Goal: Communication & Community: Answer question/provide support

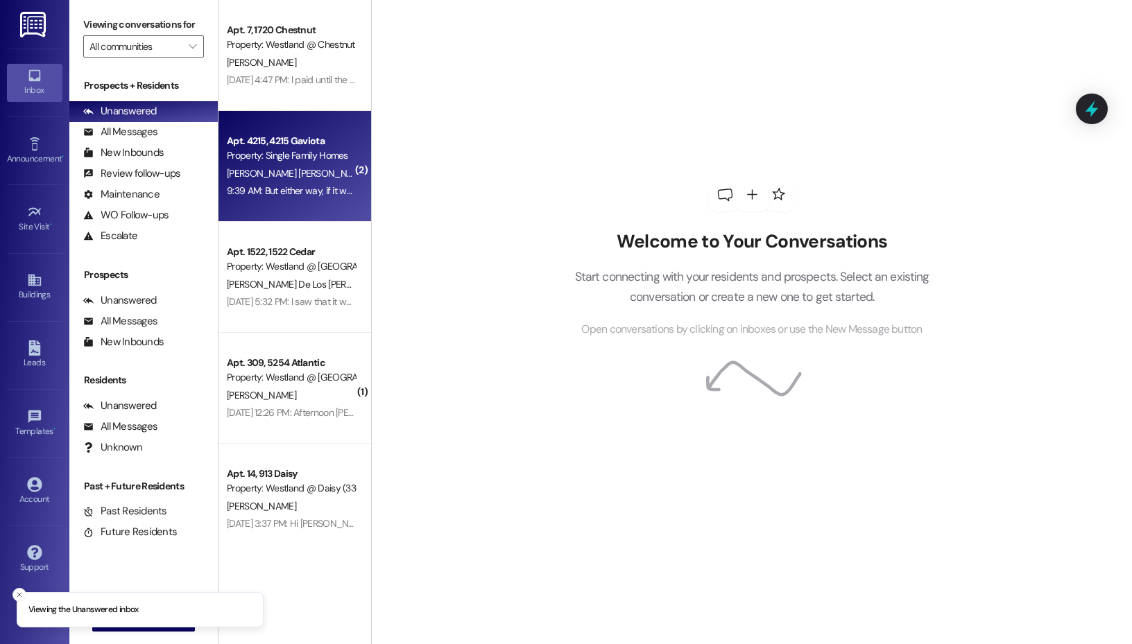
click at [250, 154] on div "Property: Single Family Homes" at bounding box center [291, 155] width 128 height 15
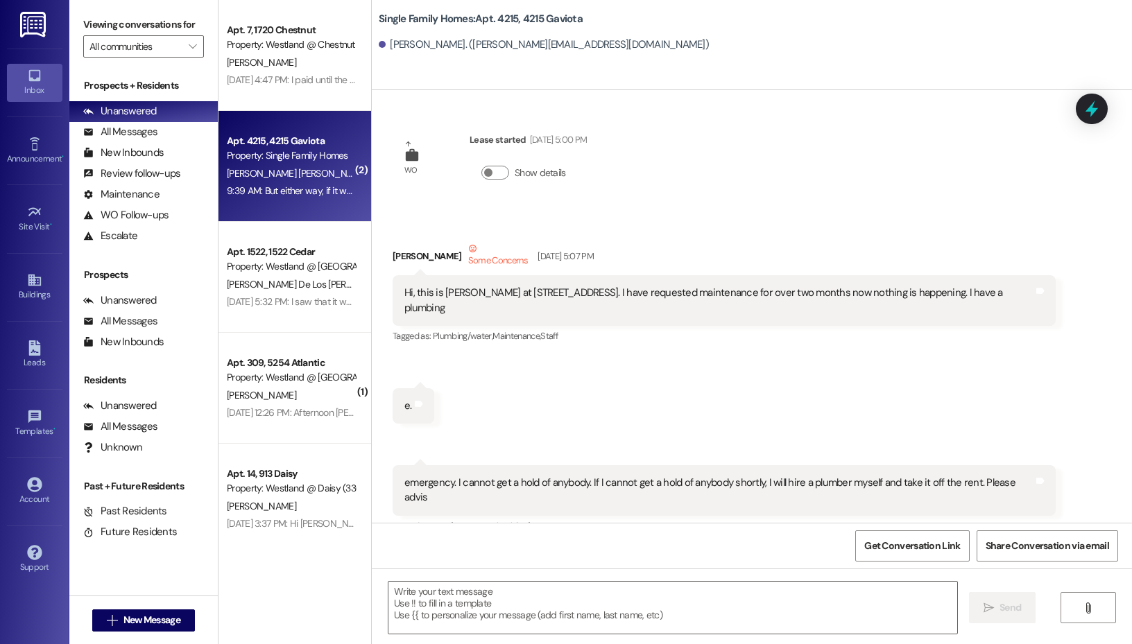
scroll to position [40923, 0]
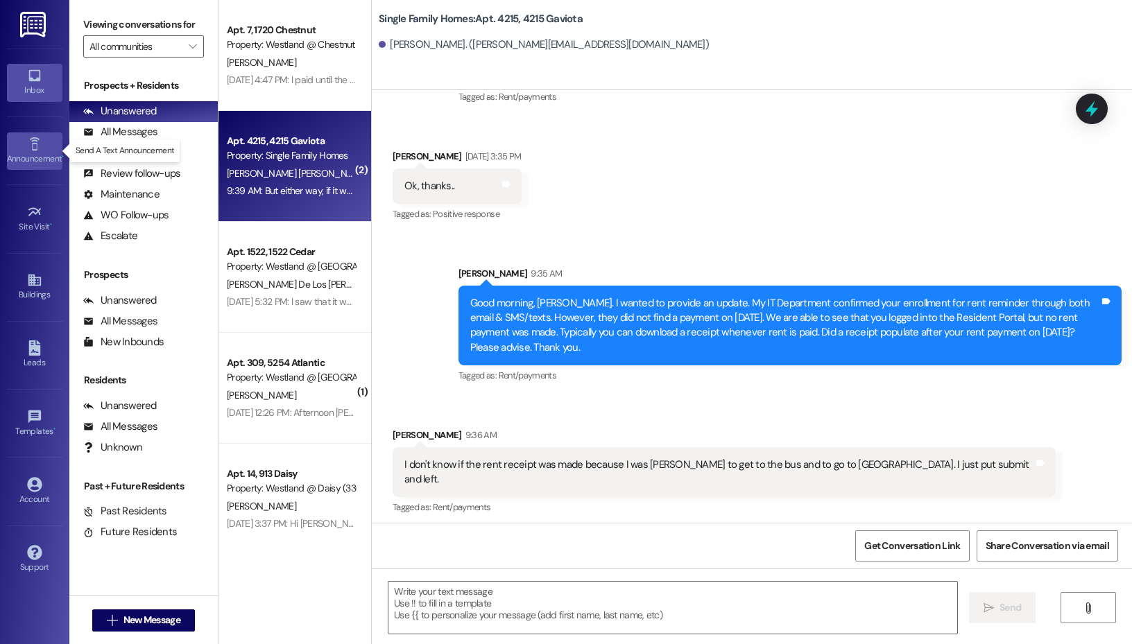
click at [42, 144] on link "Announcement •" at bounding box center [34, 150] width 55 height 37
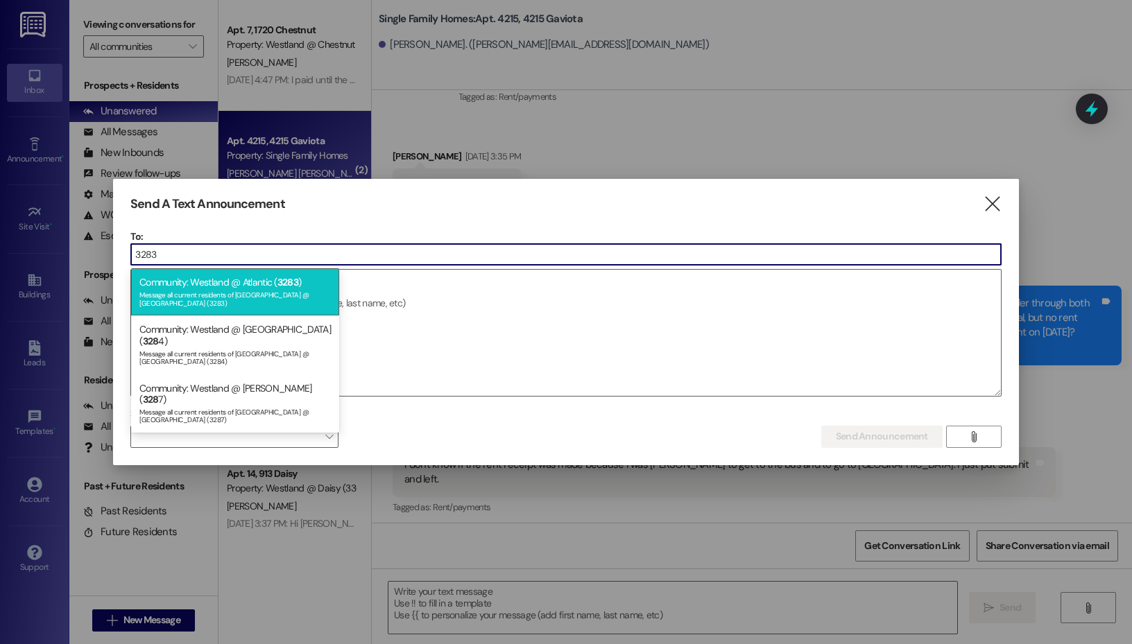
type input "3283"
click at [263, 290] on div "Message all current residents of [GEOGRAPHIC_DATA] @ [GEOGRAPHIC_DATA] (3283)" at bounding box center [234, 297] width 191 height 19
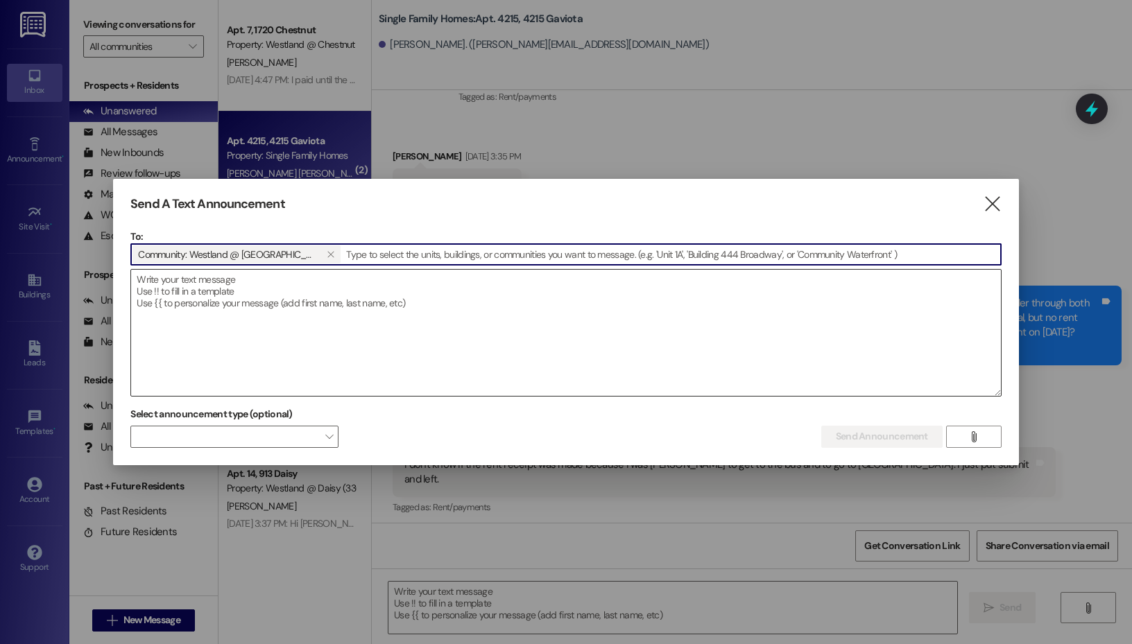
click at [264, 307] on textarea at bounding box center [566, 333] width 870 height 126
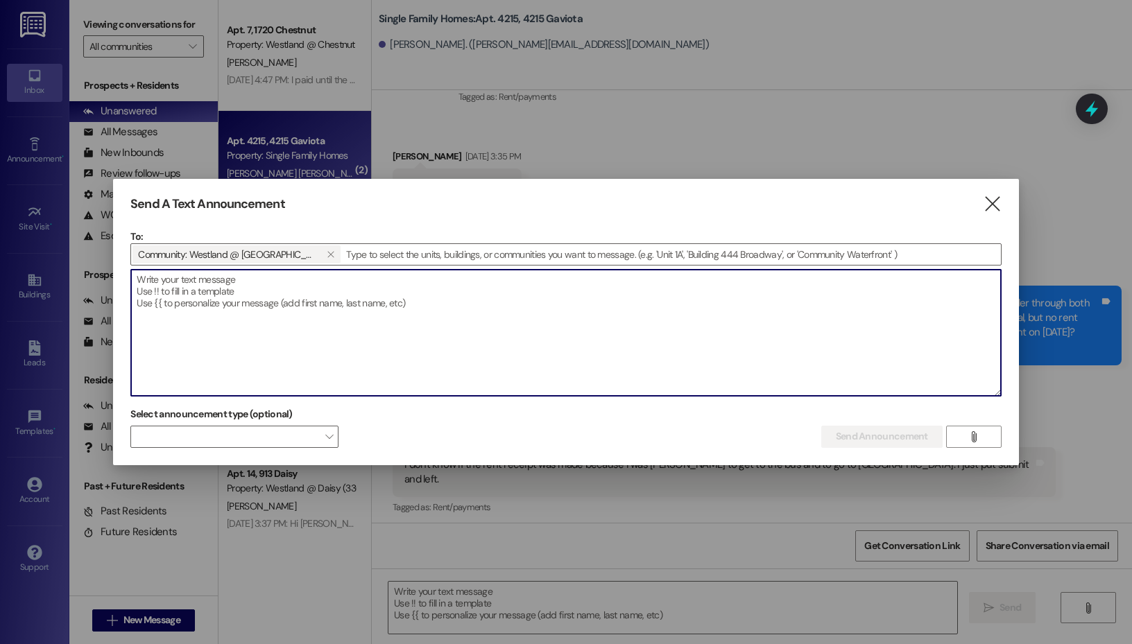
click at [351, 317] on textarea at bounding box center [566, 333] width 870 height 126
paste textarea "Dear Atlantic Towers Residents, I hope this message finds you well. I’m writing…"
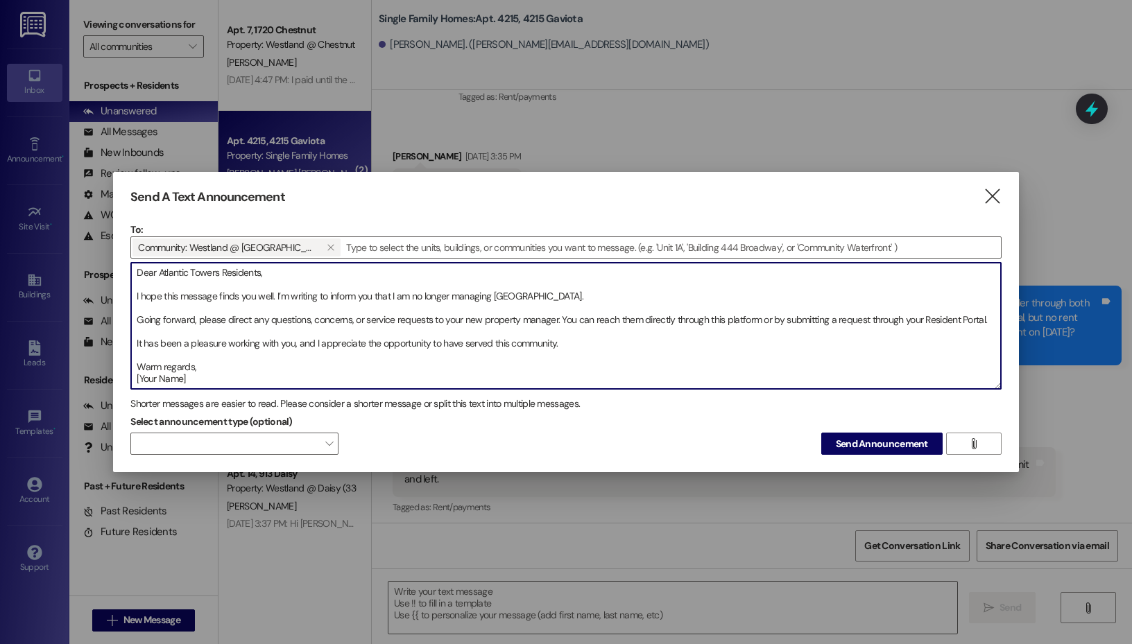
drag, startPoint x: 219, startPoint y: 375, endPoint x: 95, endPoint y: 383, distance: 124.4
click at [95, 383] on div "Send A Text Announcement  To: Community: Westland @ [GEOGRAPHIC_DATA] (3283) …" at bounding box center [566, 322] width 1132 height 644
click at [587, 343] on textarea "Dear Atlantic Towers Residents, I hope this message finds you well. I’m writing…" at bounding box center [566, 326] width 870 height 126
type textarea "Dear Atlantic Towers Residents, I hope this message finds you well. I’m writing…"
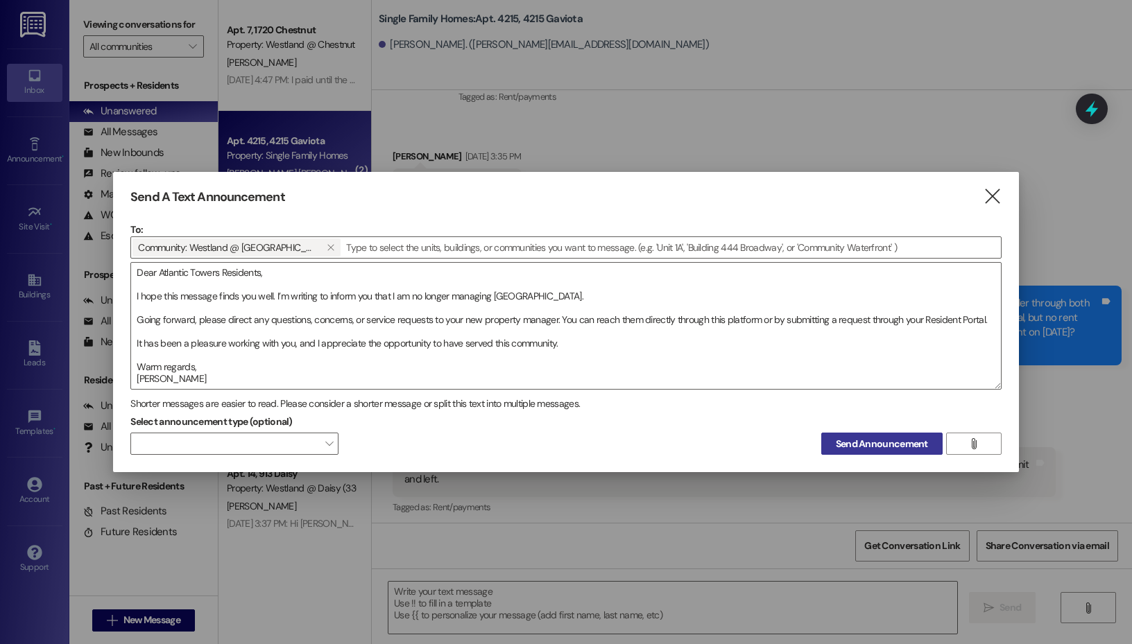
click at [891, 445] on span "Send Announcement" at bounding box center [882, 444] width 92 height 15
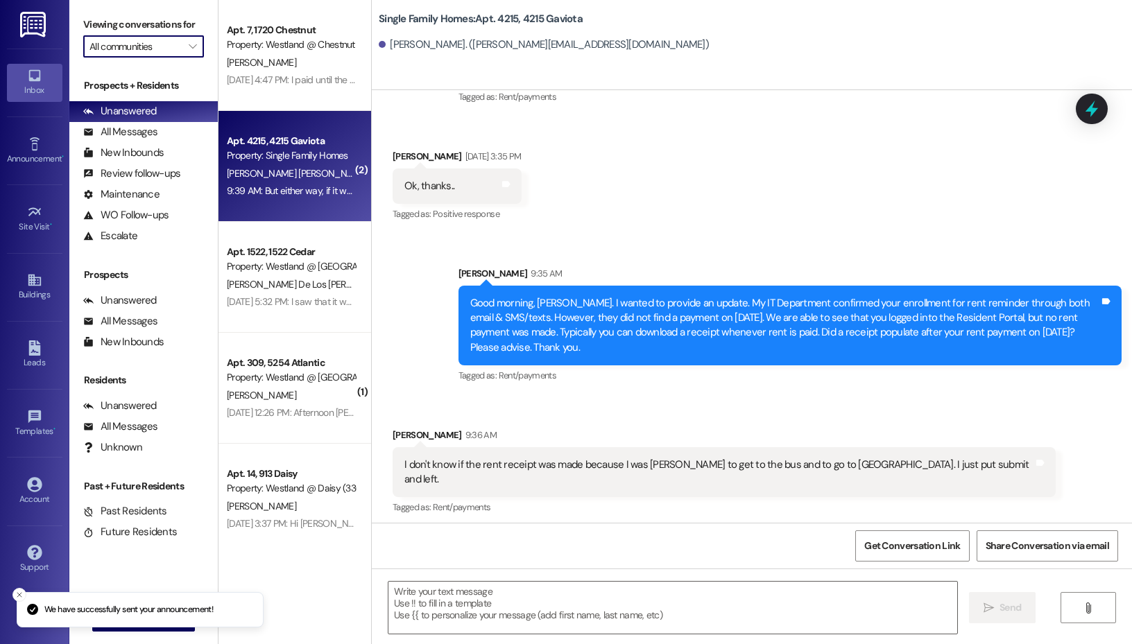
click at [171, 46] on input "All communities" at bounding box center [135, 46] width 92 height 22
click at [196, 44] on icon "" at bounding box center [193, 46] width 8 height 11
click at [161, 40] on input "All communities" at bounding box center [135, 46] width 92 height 22
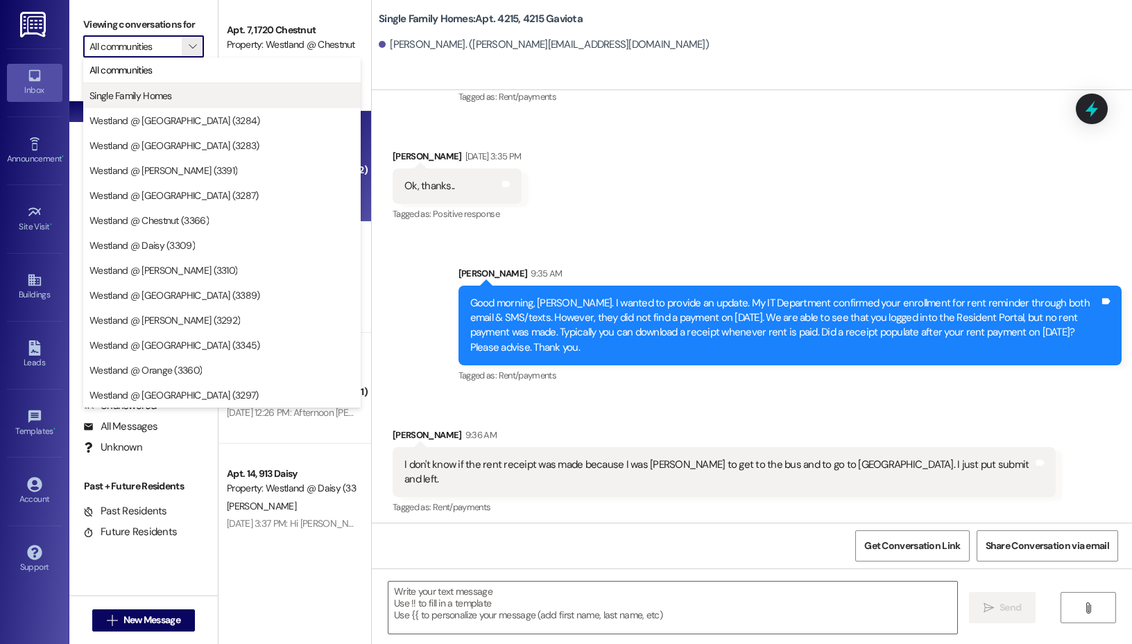
click at [191, 97] on span "Single Family Homes" at bounding box center [221, 96] width 265 height 14
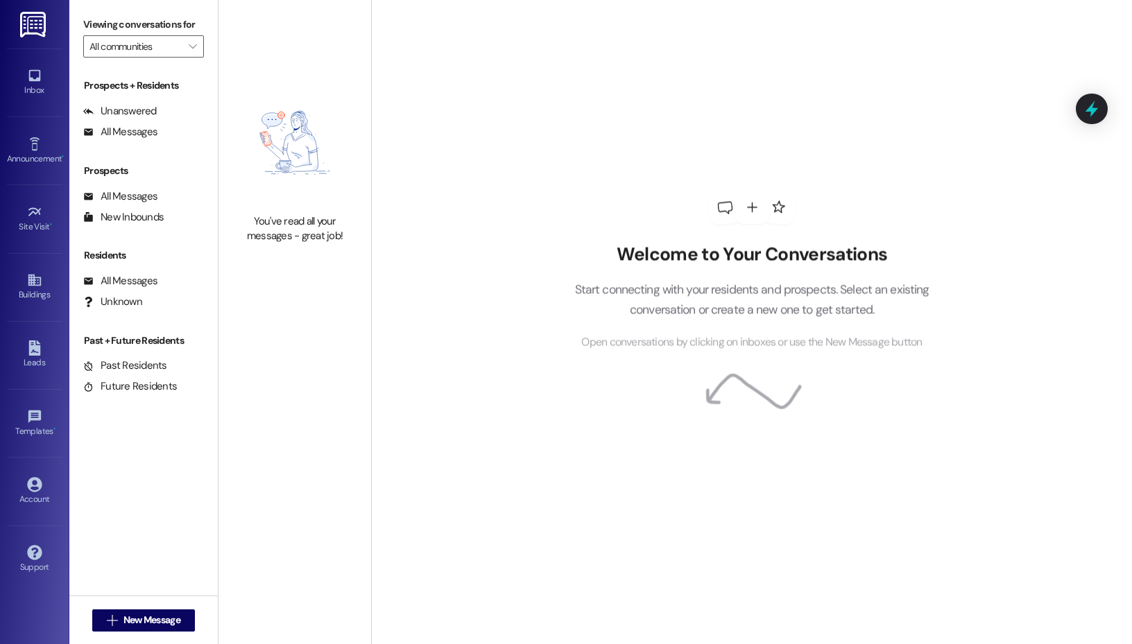
type input "Single Family Homes"
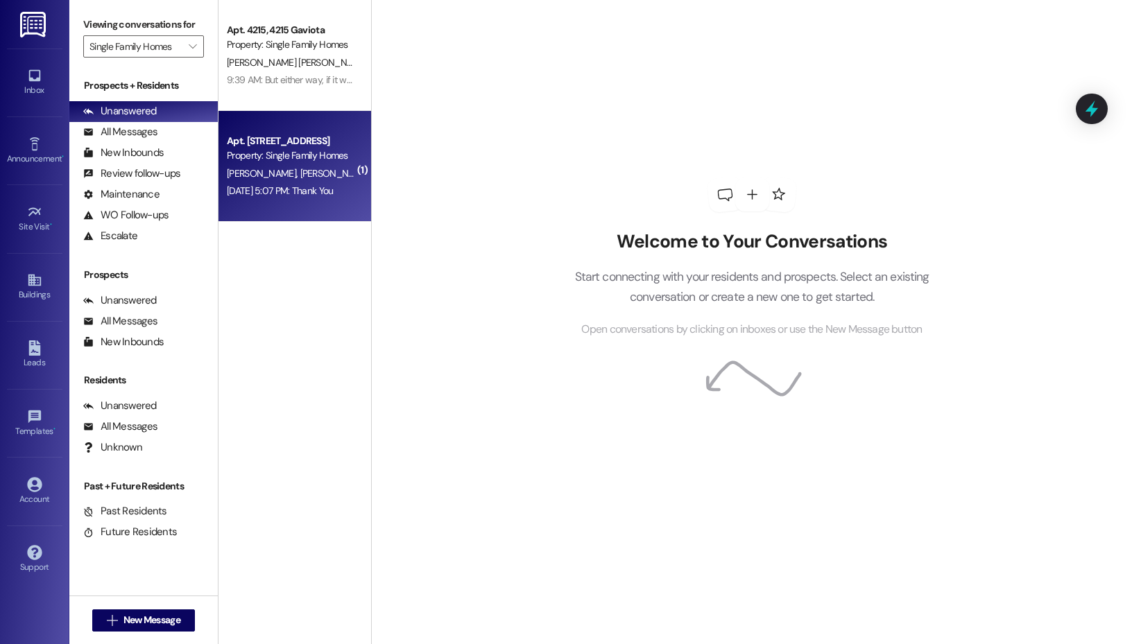
click at [294, 182] on div "[DATE] 5:07 PM: Thank You [DATE] 5:07 PM: Thank You" at bounding box center [290, 190] width 131 height 17
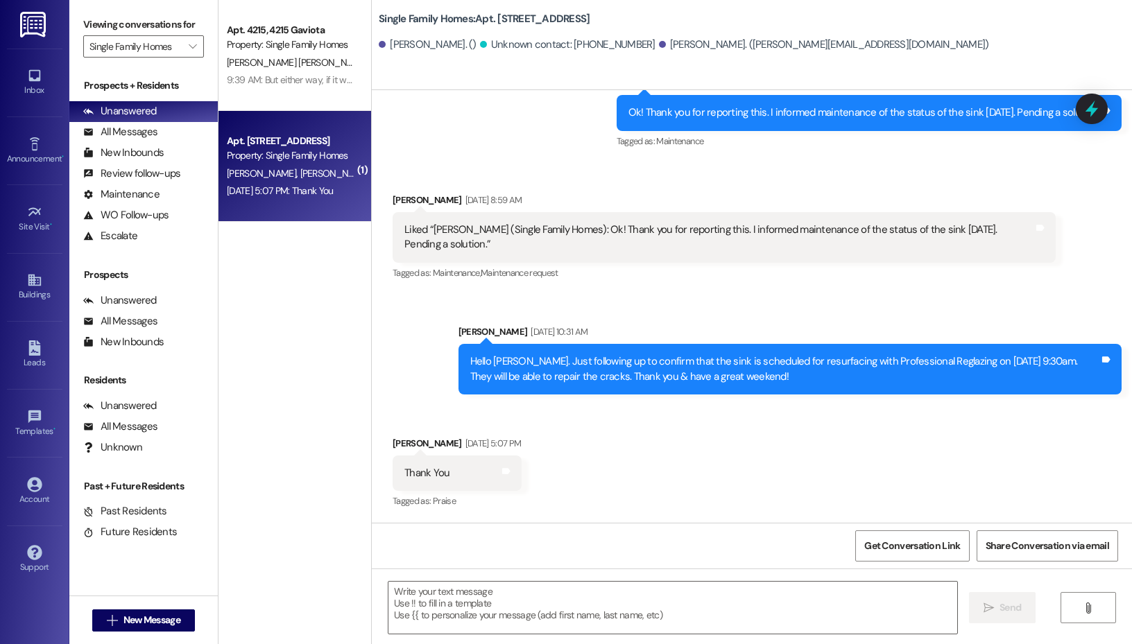
scroll to position [21619, 0]
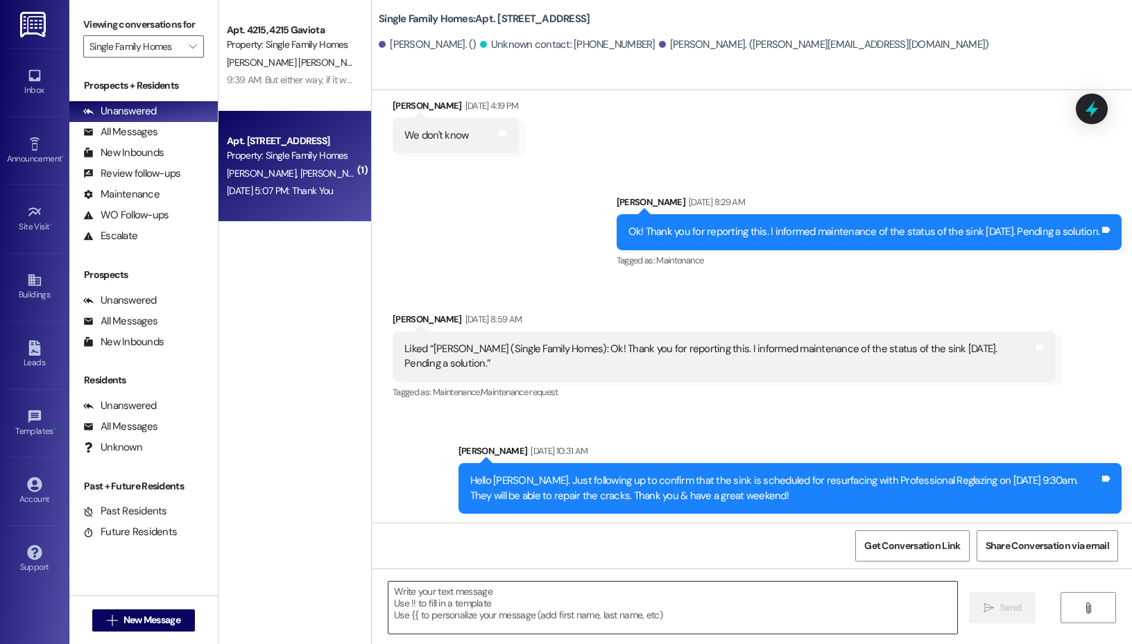
click at [538, 607] on textarea at bounding box center [672, 608] width 569 height 52
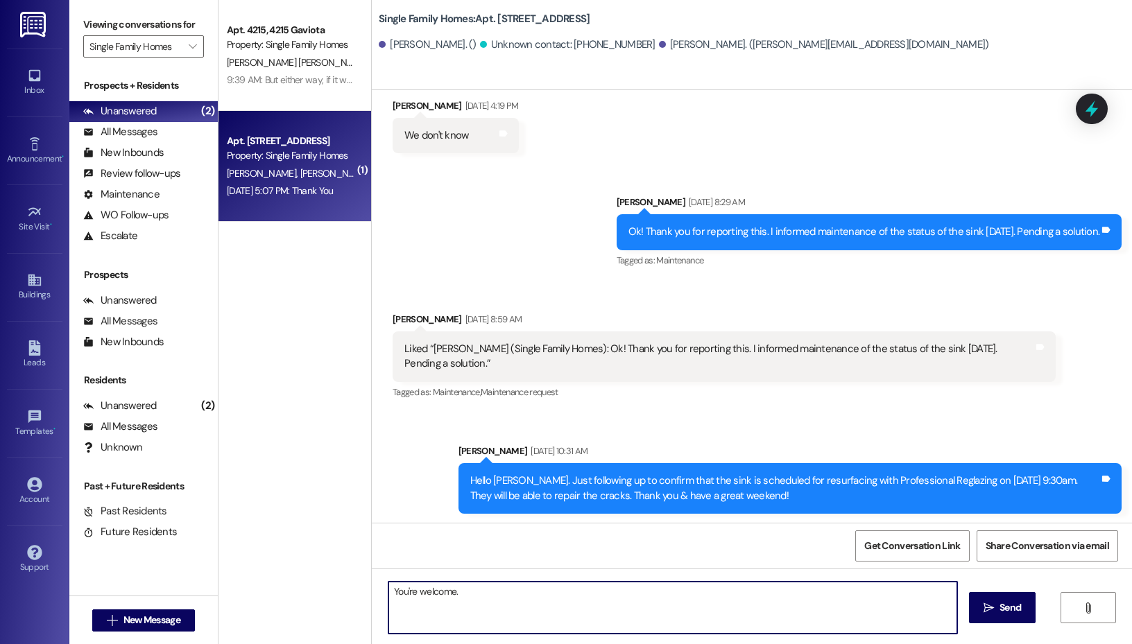
type textarea "You're welcome."
click at [169, 49] on input "Single Family Homes" at bounding box center [135, 46] width 92 height 22
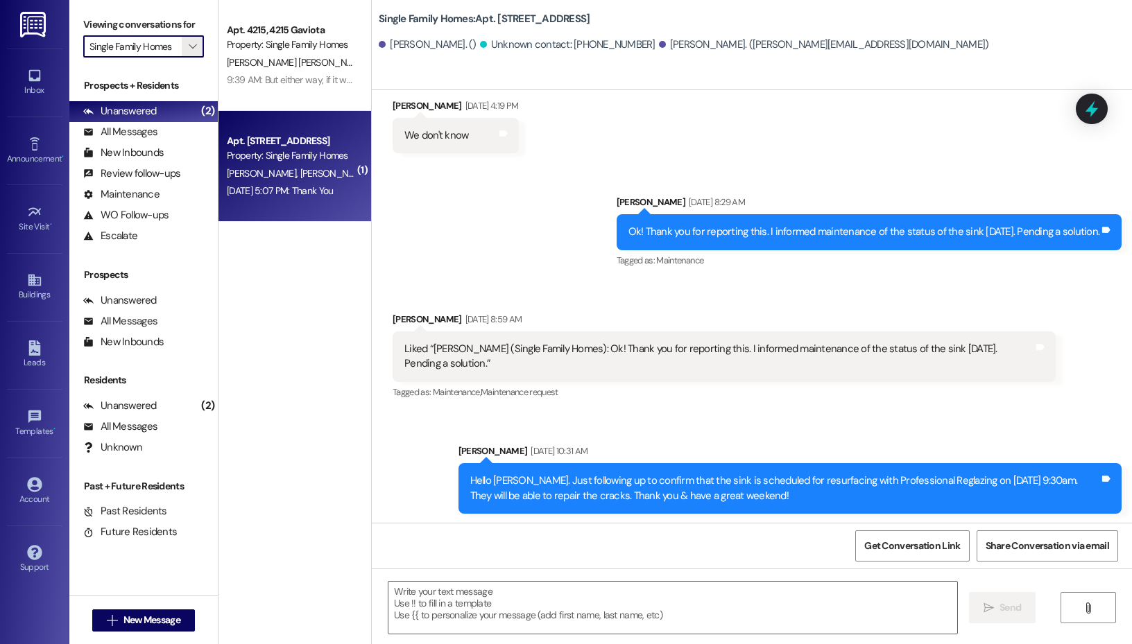
scroll to position [21618, 0]
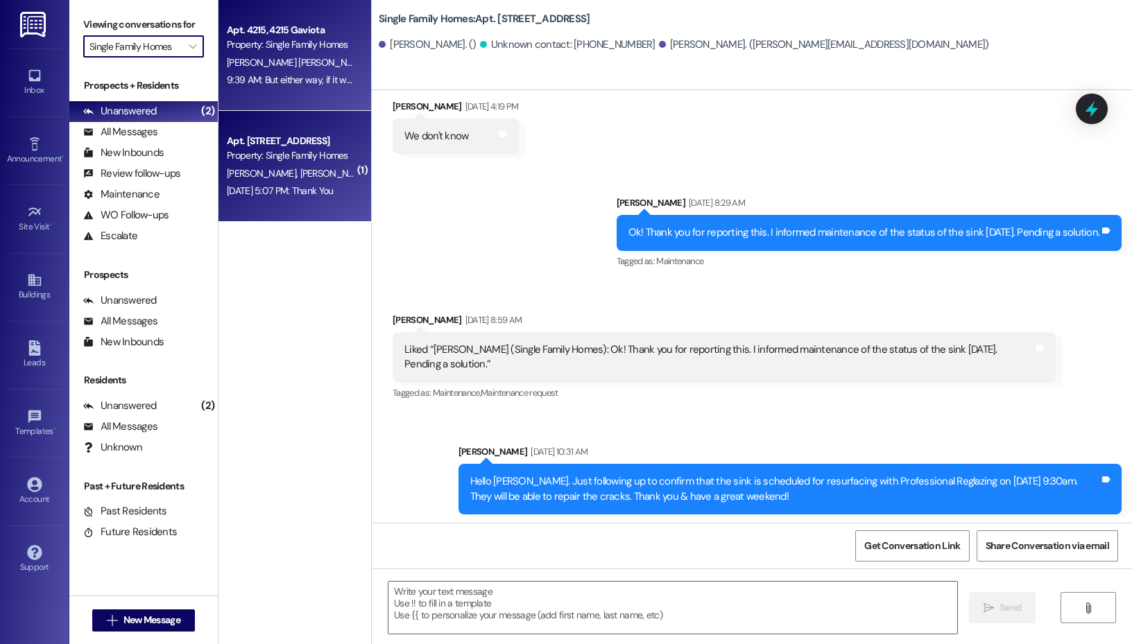
click at [309, 46] on div "Property: Single Family Homes" at bounding box center [291, 44] width 128 height 15
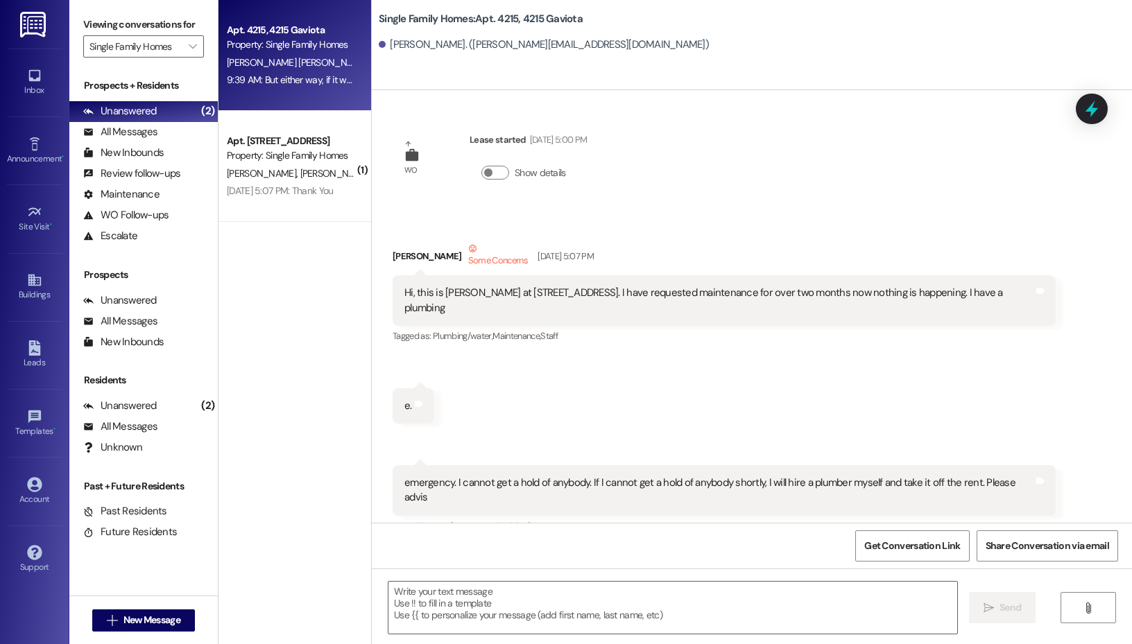
scroll to position [40923, 0]
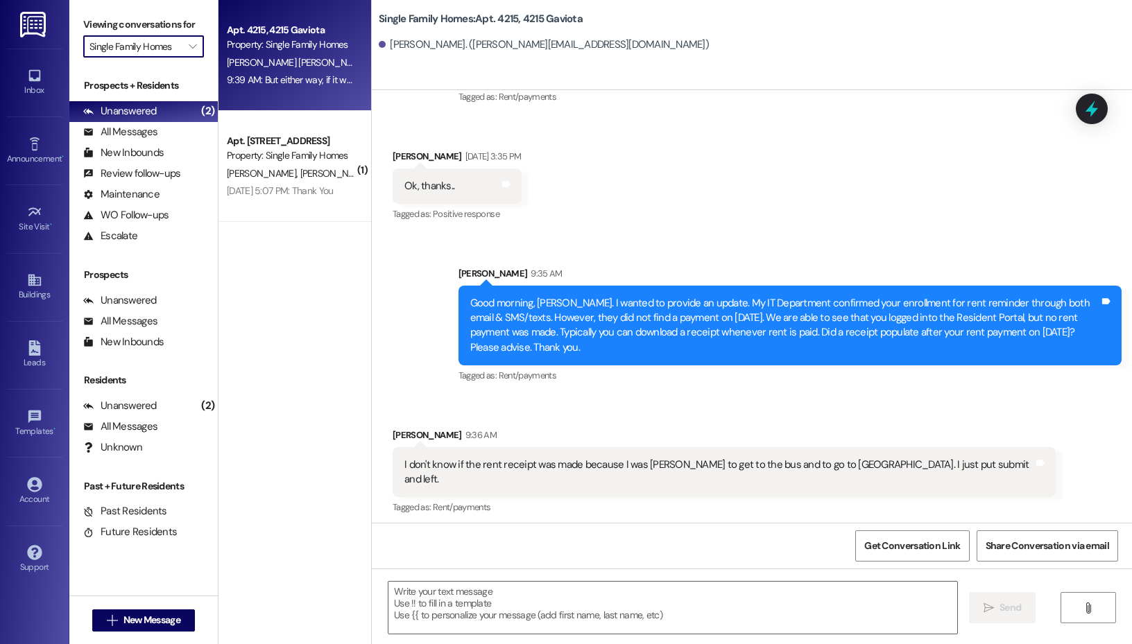
click at [178, 46] on input "Single Family Homes" at bounding box center [135, 46] width 92 height 22
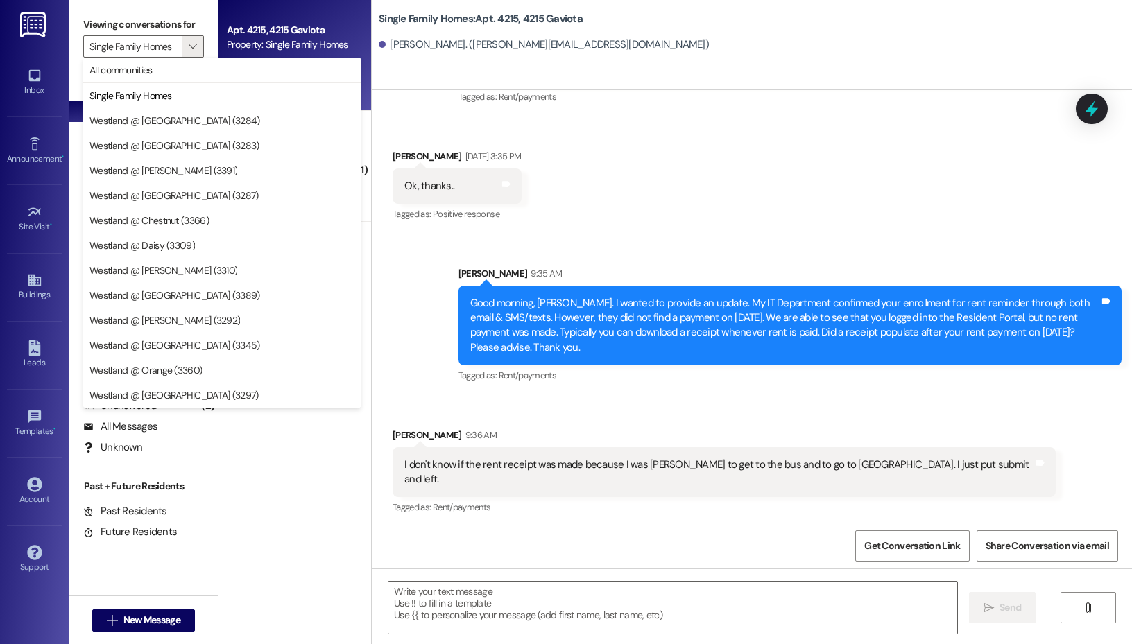
click at [458, 286] on div "Good morning, [PERSON_NAME]. I wanted to provide an update. My IT Department co…" at bounding box center [789, 326] width 663 height 80
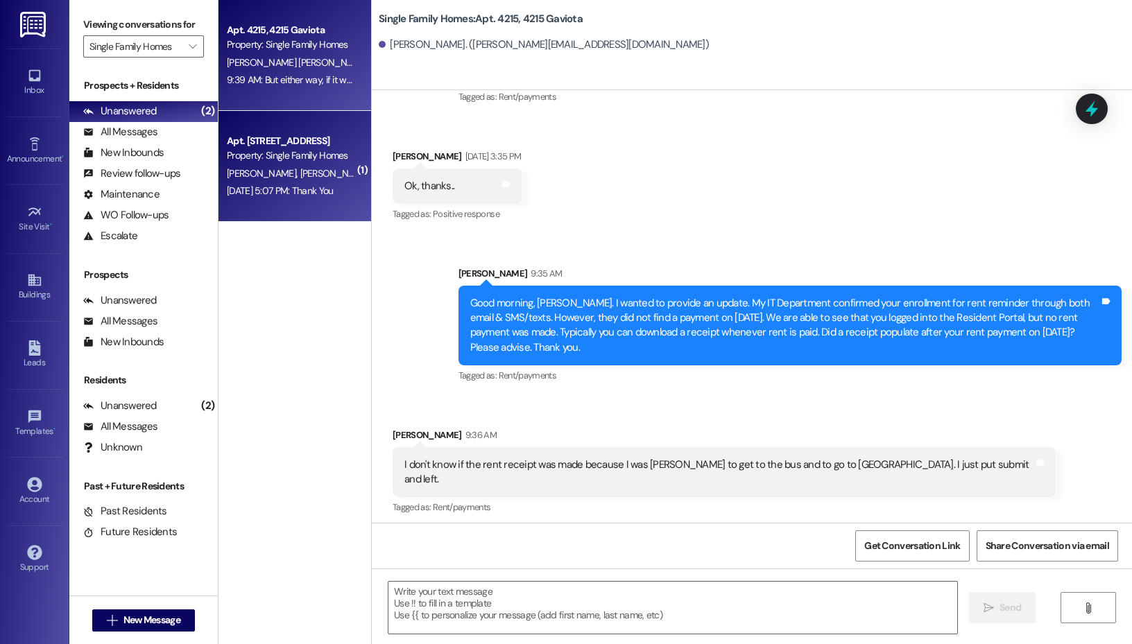
click at [342, 165] on div "[PERSON_NAME] [PERSON_NAME]" at bounding box center [290, 173] width 131 height 17
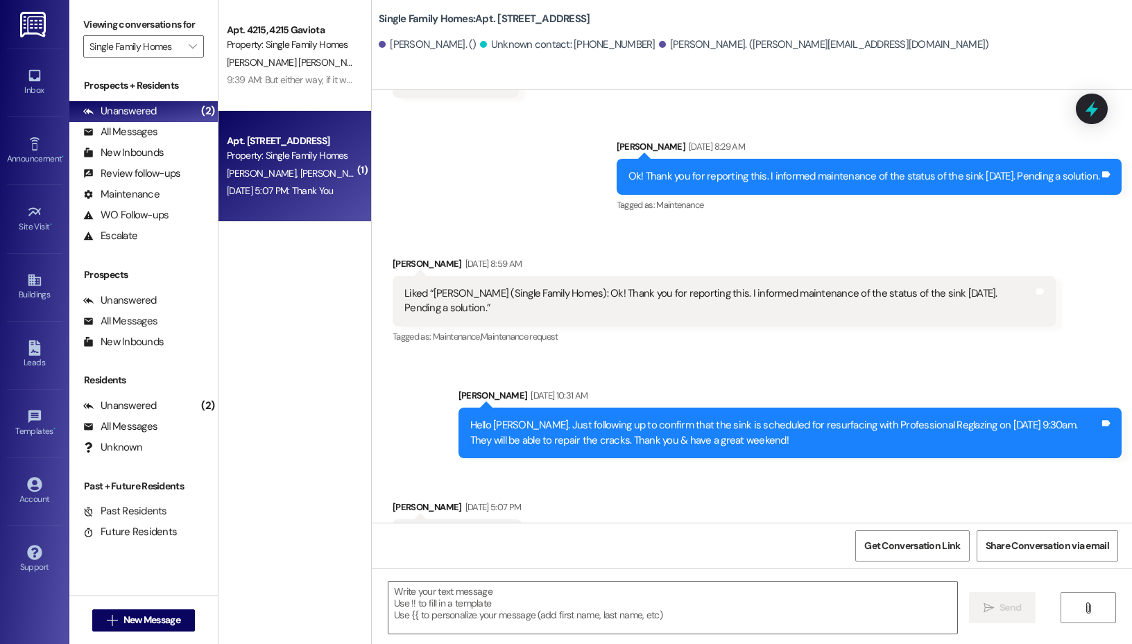
scroll to position [21716, 0]
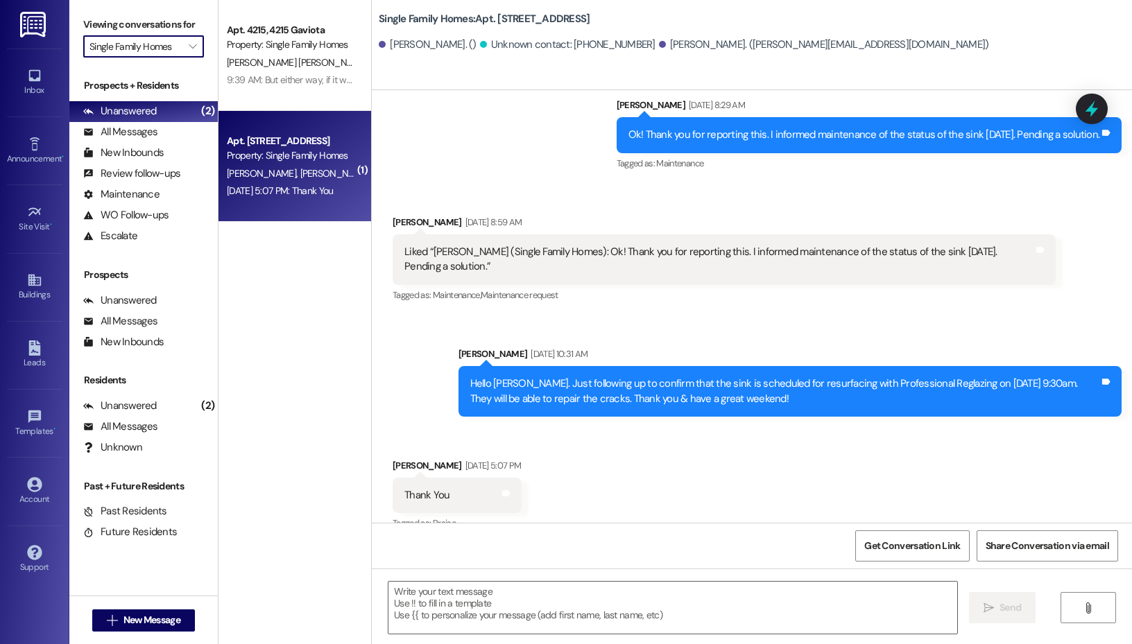
click at [166, 53] on input "Single Family Homes" at bounding box center [135, 46] width 92 height 22
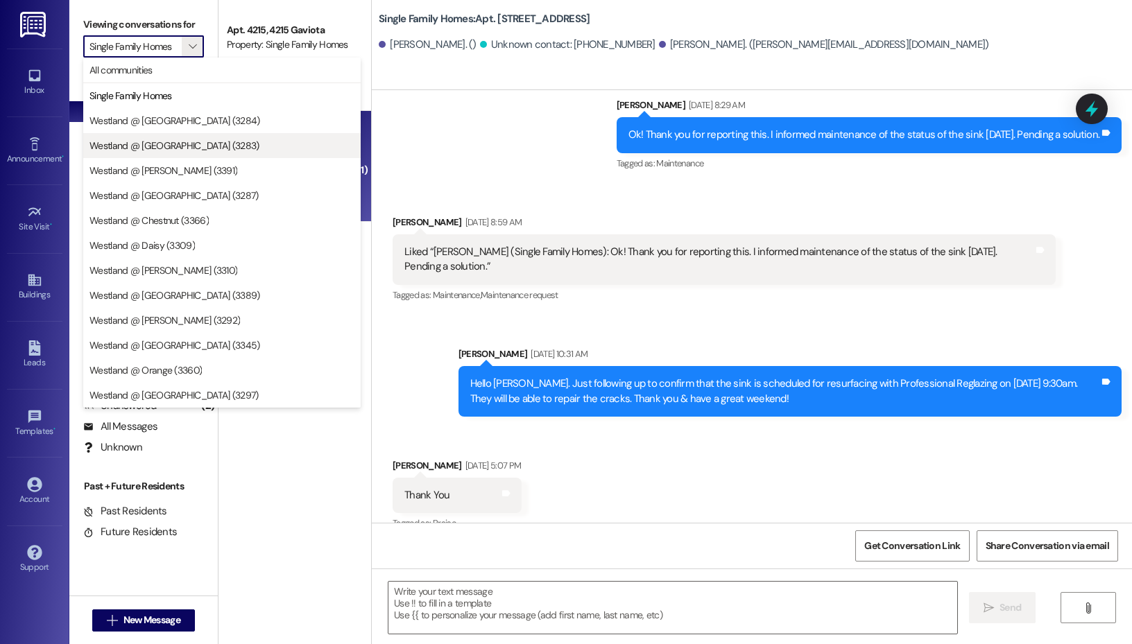
click at [194, 149] on span "Westland @ [GEOGRAPHIC_DATA] (3283)" at bounding box center [174, 146] width 170 height 14
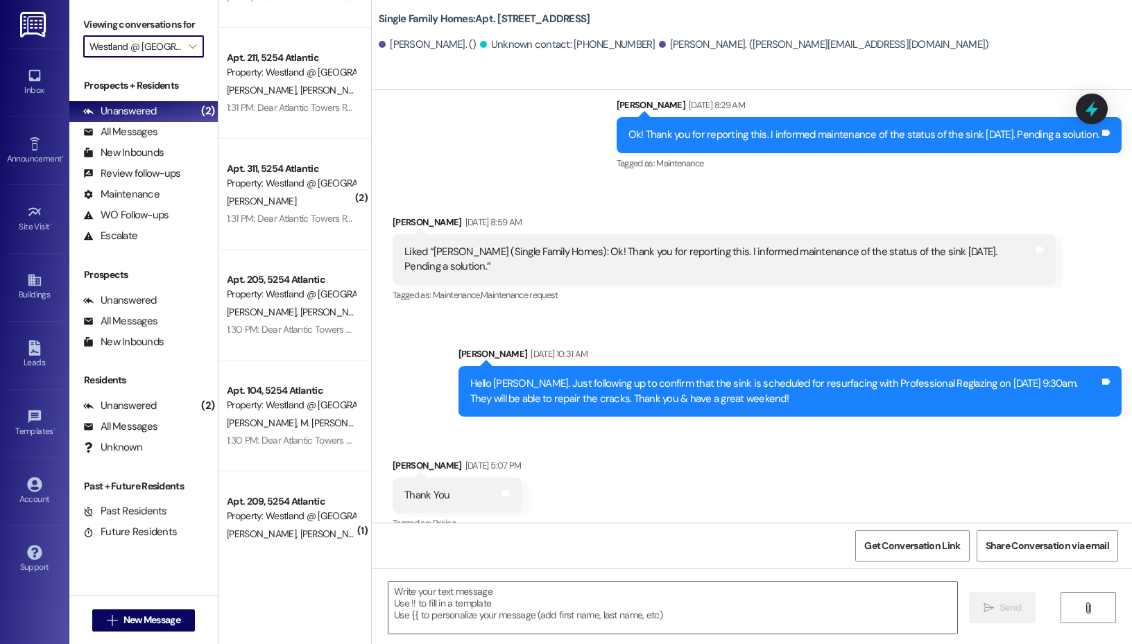
scroll to position [231, 0]
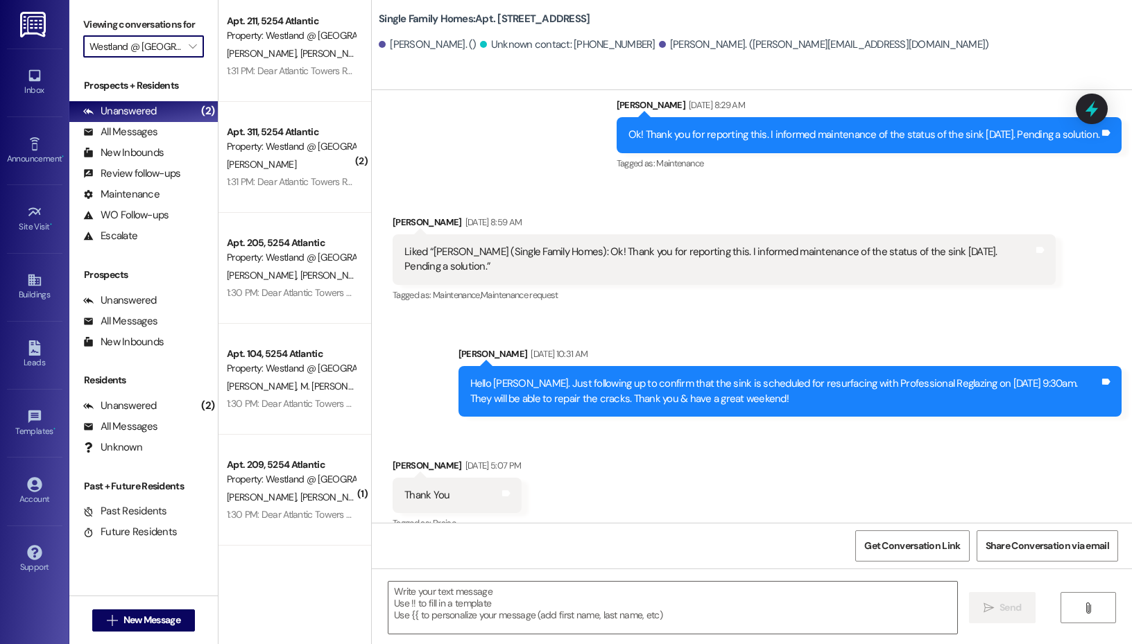
click at [179, 48] on input "Westland @ [GEOGRAPHIC_DATA] (3283)" at bounding box center [135, 46] width 92 height 22
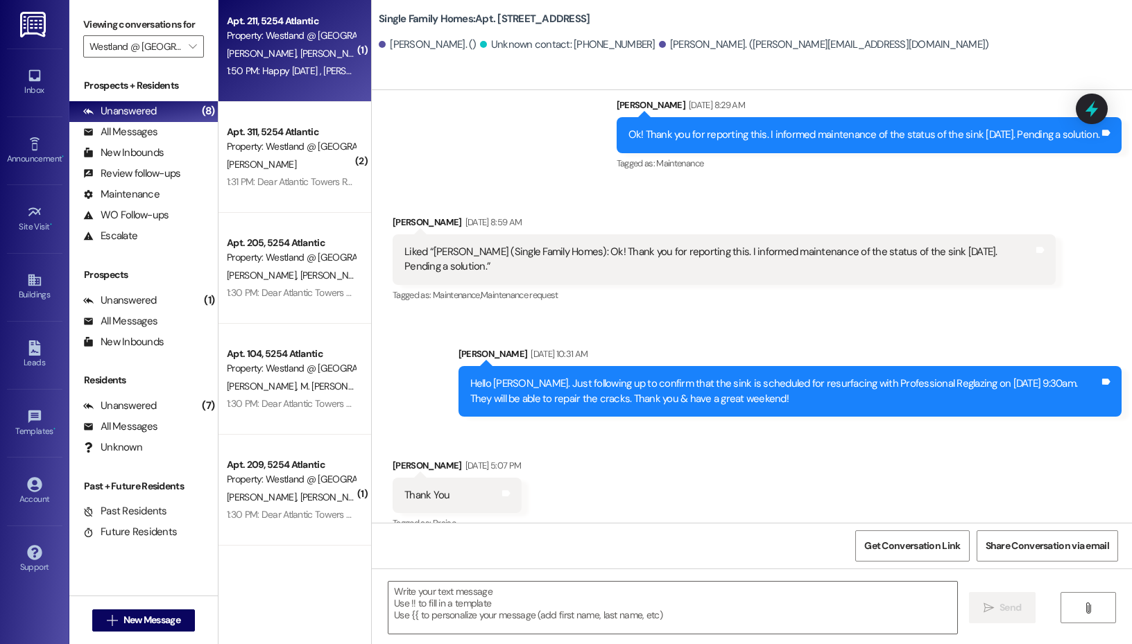
click at [306, 58] on span "[PERSON_NAME]" at bounding box center [334, 53] width 69 height 12
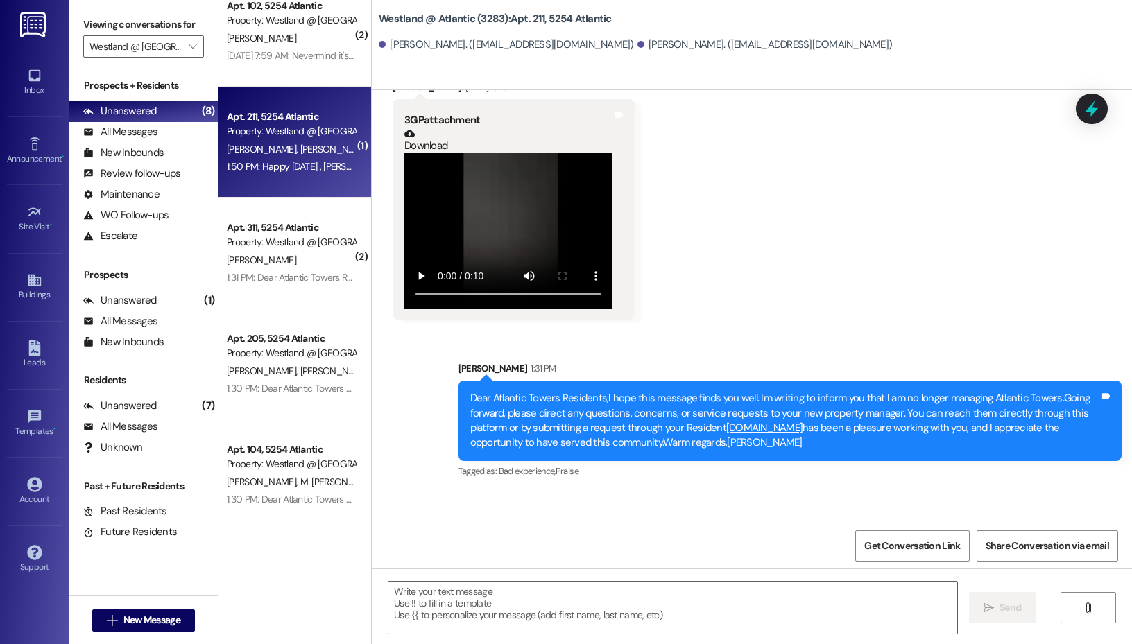
scroll to position [0, 0]
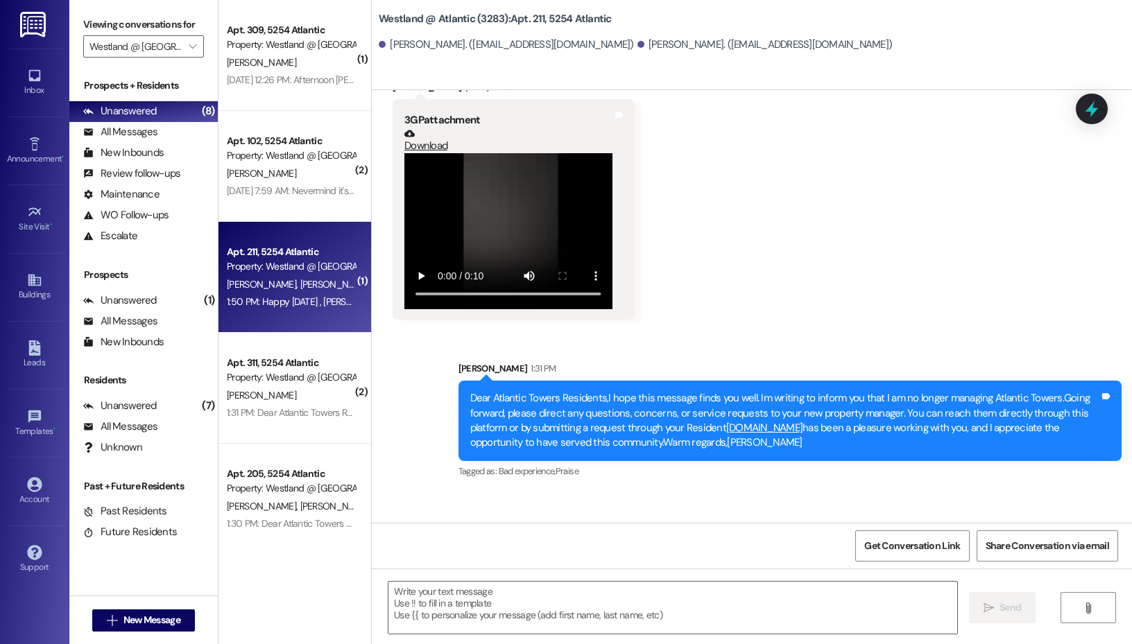
click at [184, 34] on label "Viewing conversations for" at bounding box center [143, 25] width 121 height 22
click at [189, 51] on icon "" at bounding box center [193, 46] width 8 height 11
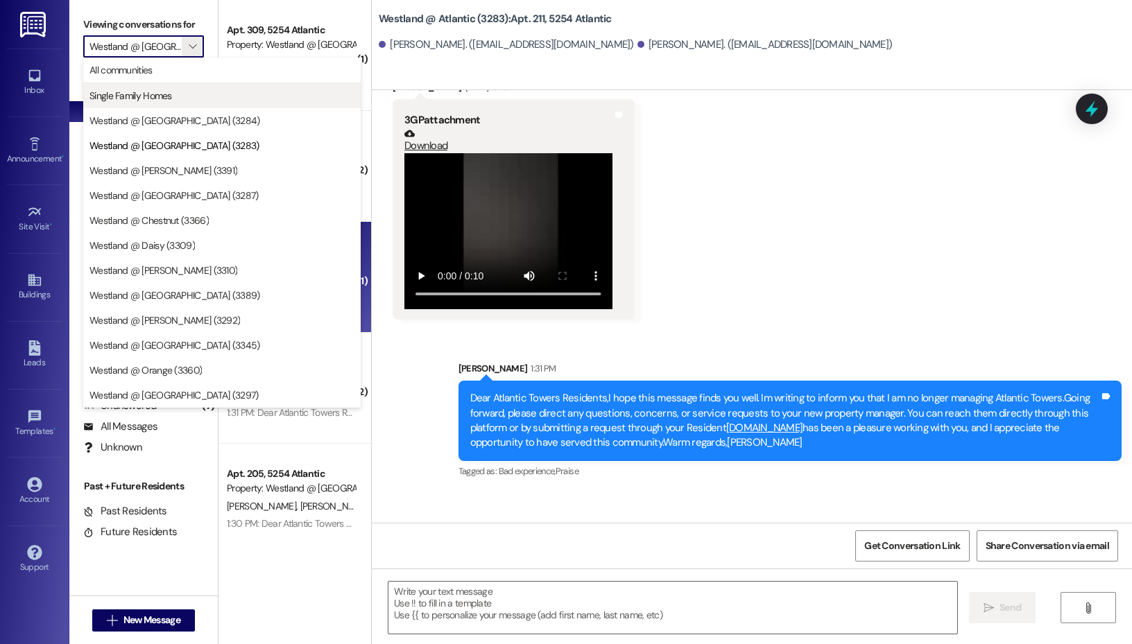
click at [189, 88] on button "Single Family Homes" at bounding box center [221, 95] width 277 height 25
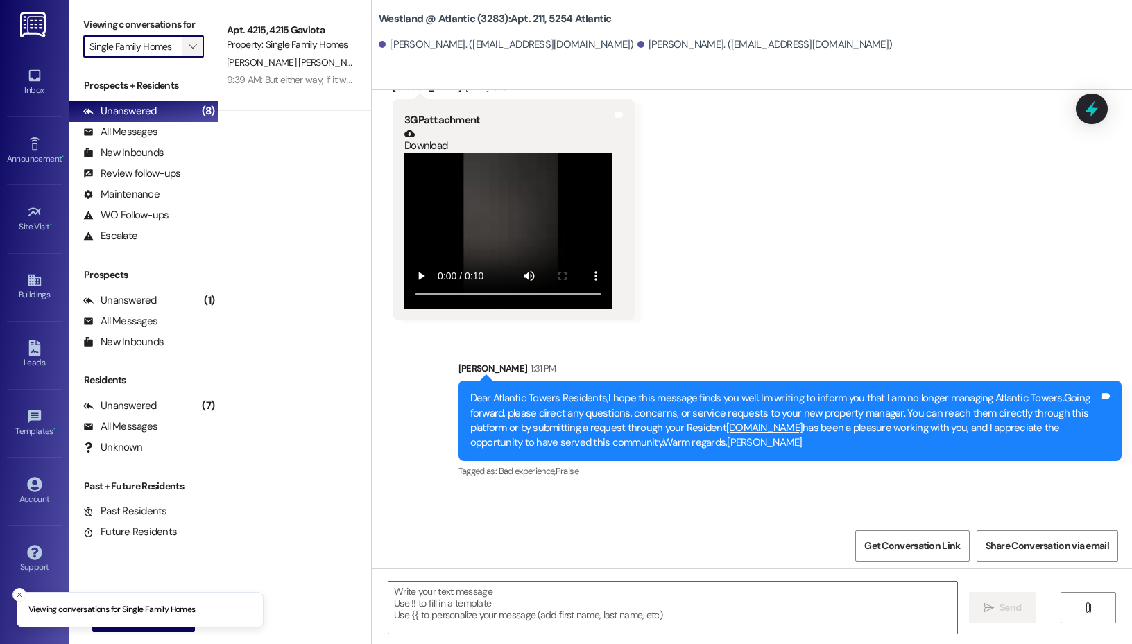
click at [194, 49] on icon "" at bounding box center [193, 46] width 8 height 11
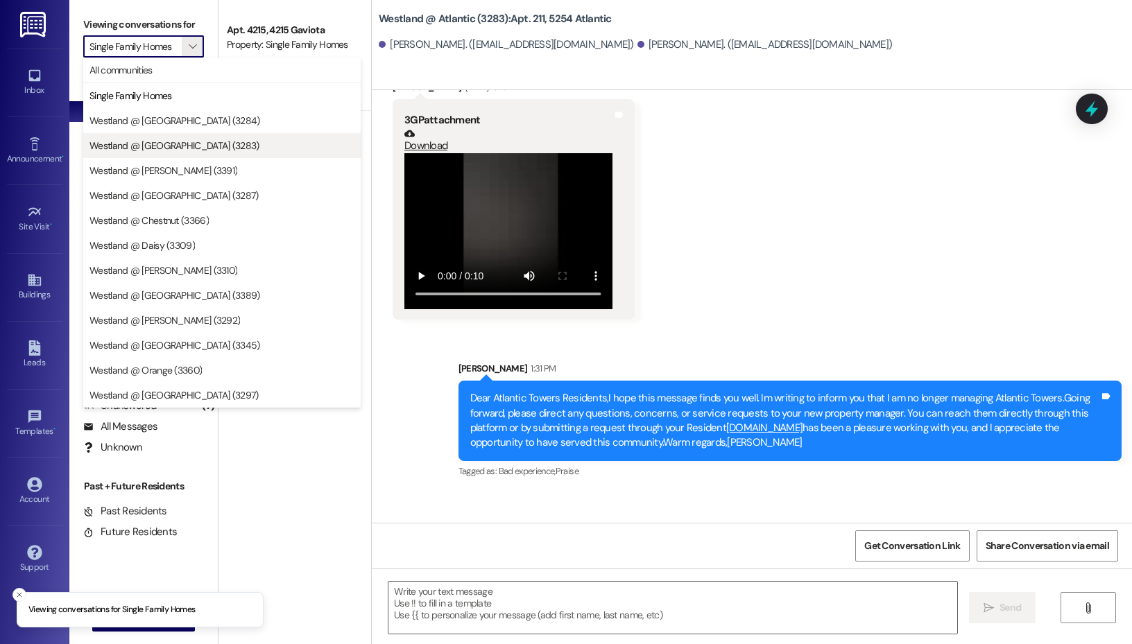
click at [198, 151] on span "Westland @ [GEOGRAPHIC_DATA] (3283)" at bounding box center [174, 146] width 170 height 14
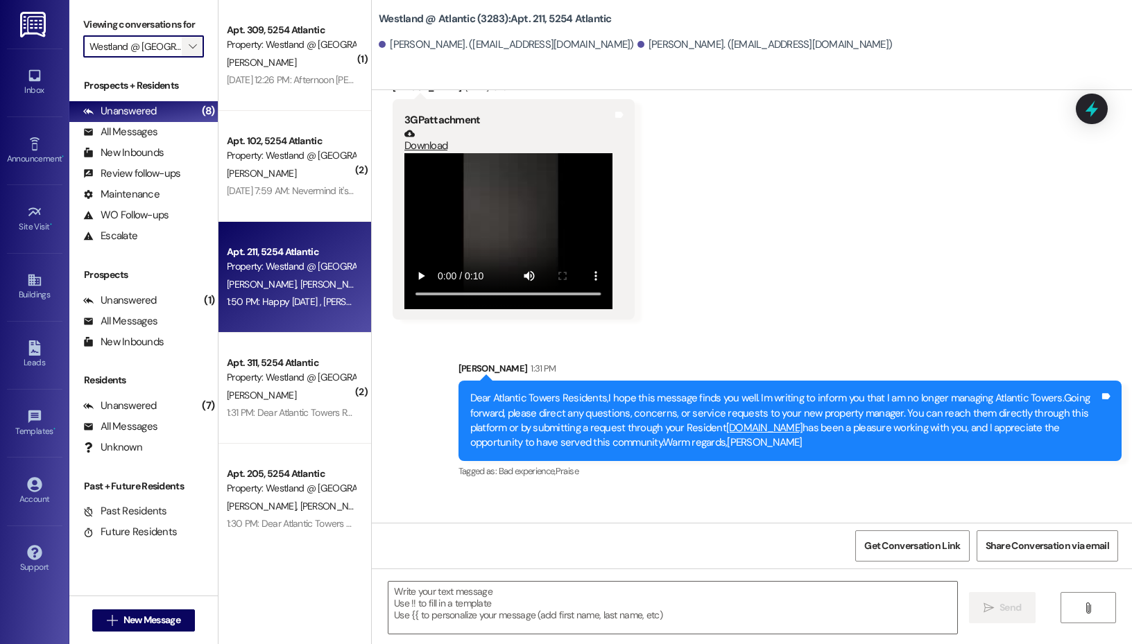
click at [182, 44] on button "" at bounding box center [193, 46] width 22 height 22
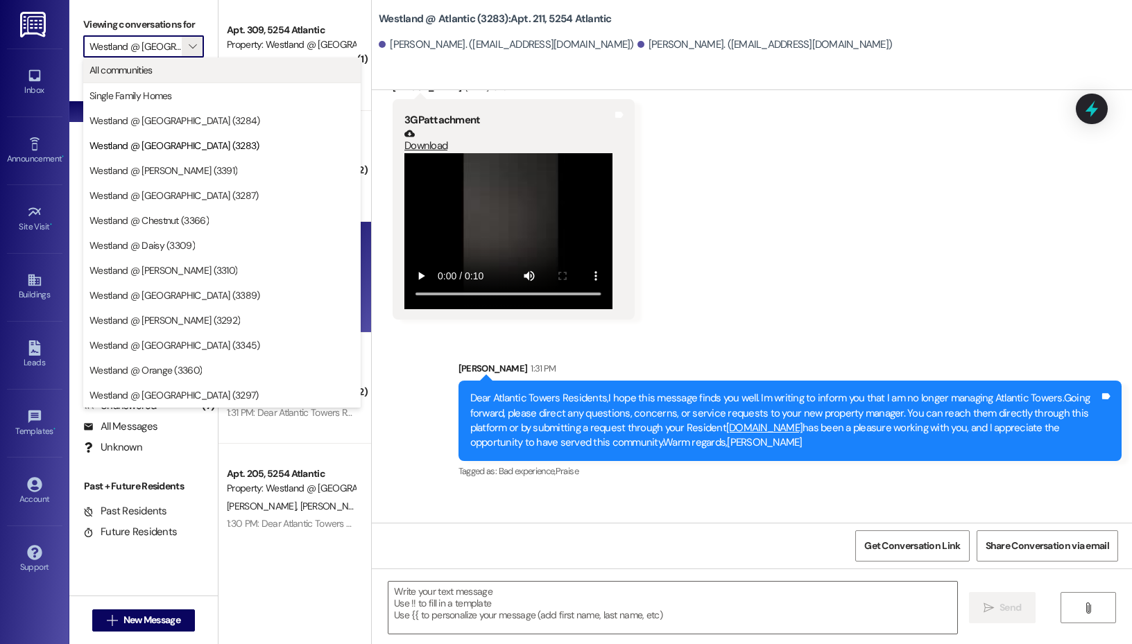
scroll to position [0, 20]
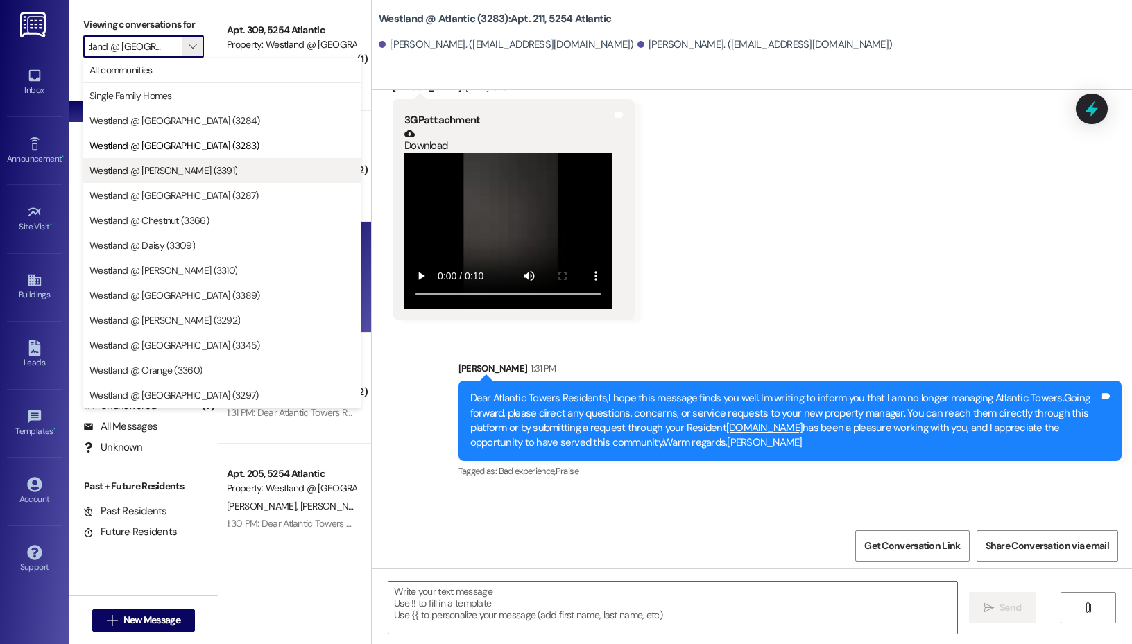
click at [189, 169] on span "Westland @ [PERSON_NAME] (3391)" at bounding box center [221, 171] width 265 height 14
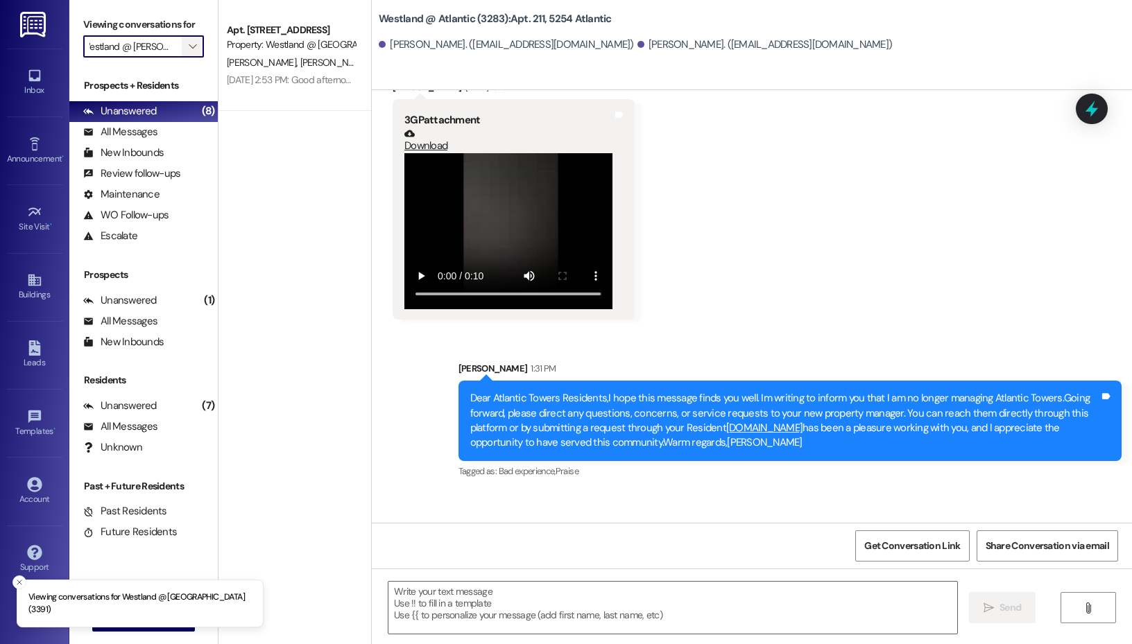
click at [182, 40] on button "" at bounding box center [193, 46] width 22 height 22
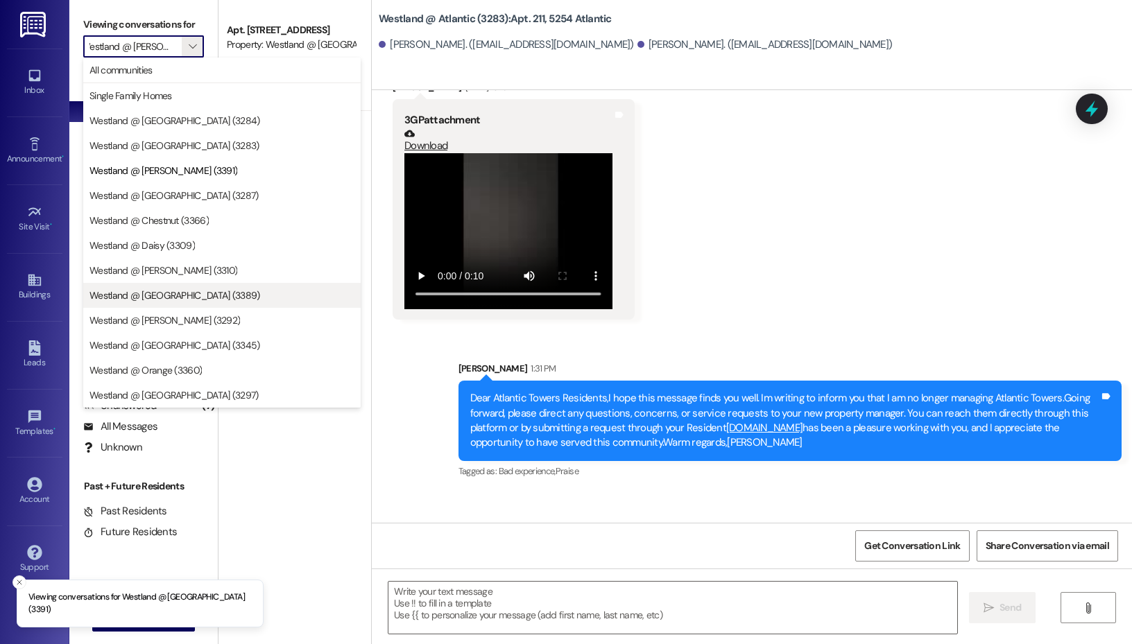
click at [254, 284] on button "Westland @ [GEOGRAPHIC_DATA] (3389)" at bounding box center [221, 295] width 277 height 25
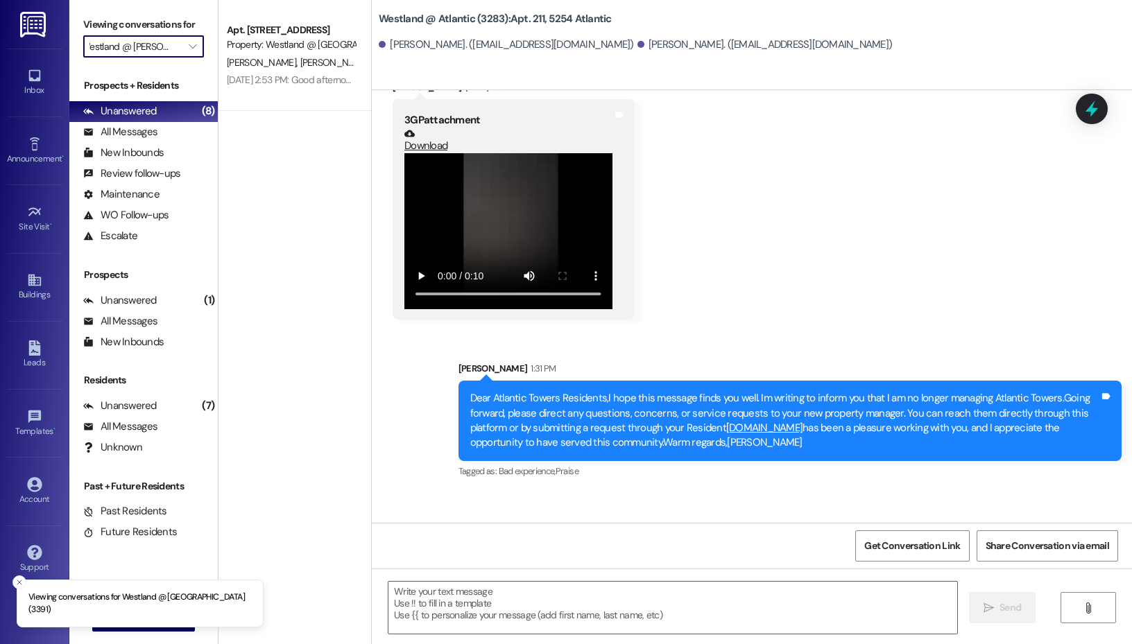
type input "Westland @ [GEOGRAPHIC_DATA] (3389)"
click at [171, 49] on input "Westland @ [GEOGRAPHIC_DATA] (3389)" at bounding box center [135, 46] width 92 height 22
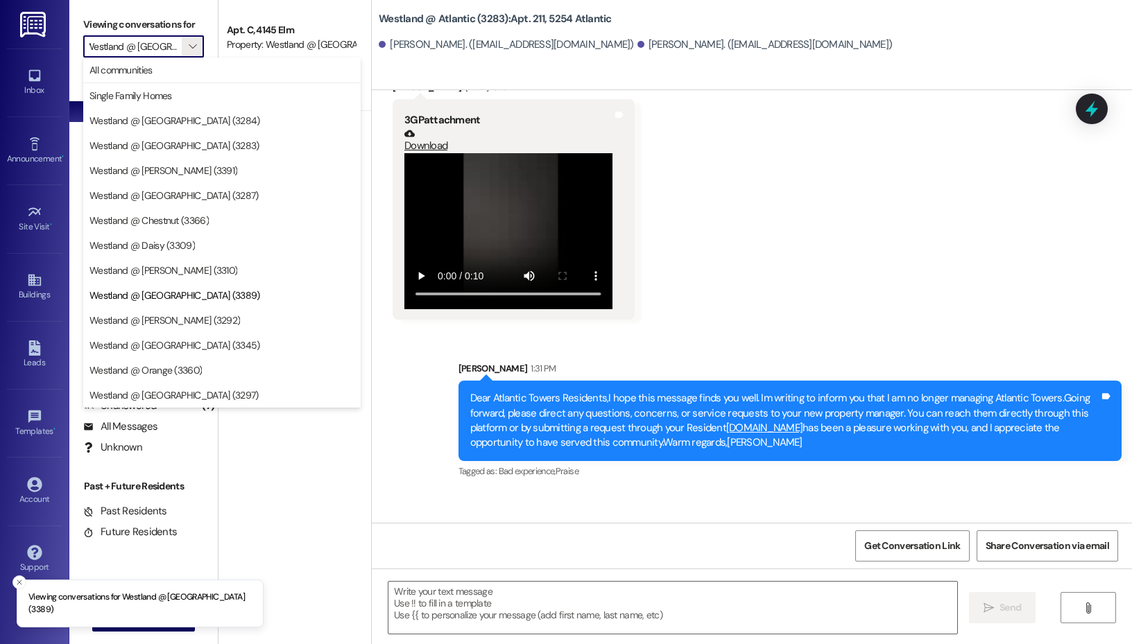
scroll to position [0, 0]
